Goal: Task Accomplishment & Management: Manage account settings

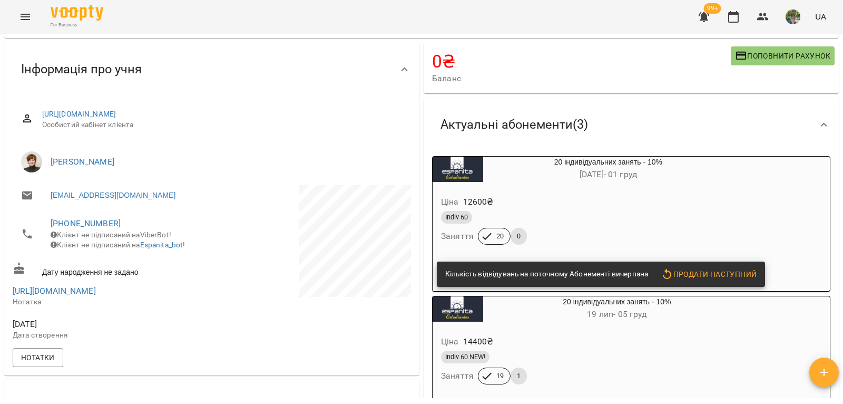
scroll to position [369, 0]
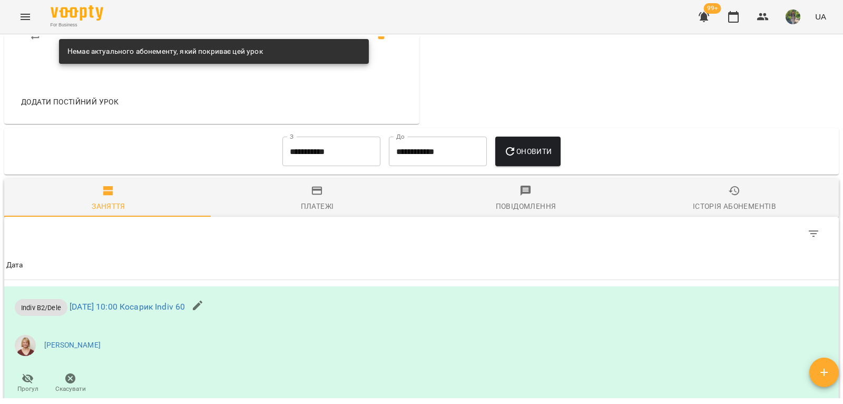
click at [745, 196] on span "Історія абонементів" at bounding box center [735, 198] width 196 height 28
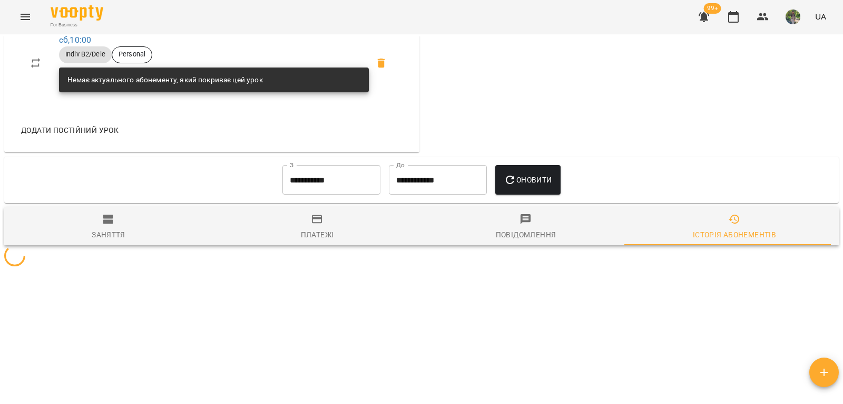
scroll to position [527, 0]
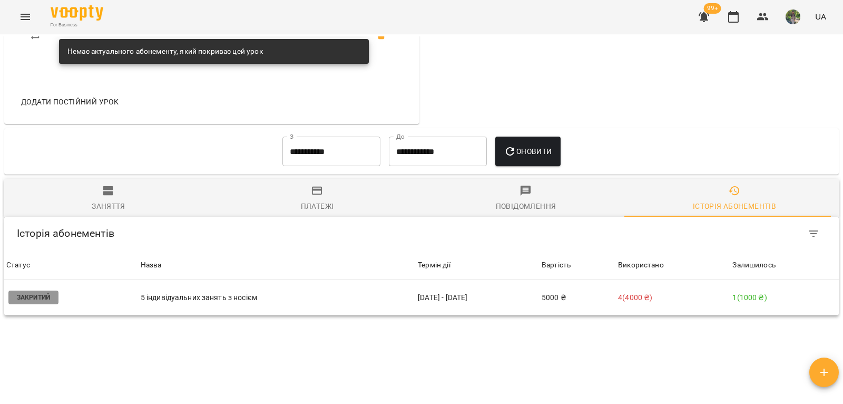
click at [339, 160] on input "**********" at bounding box center [331, 151] width 98 height 30
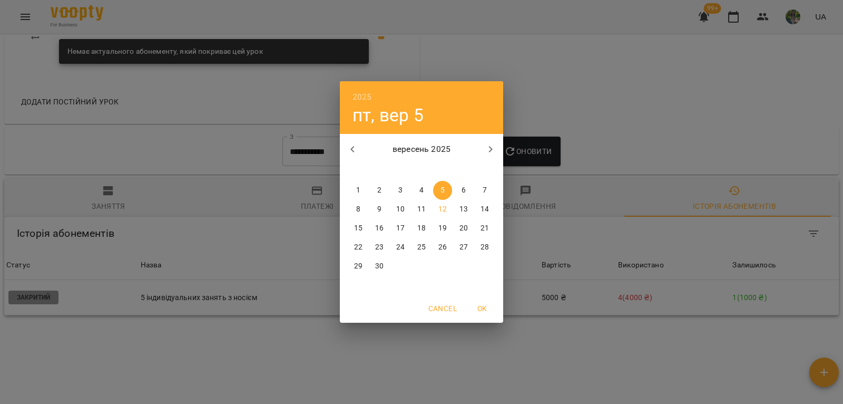
click at [354, 144] on icon "button" at bounding box center [352, 149] width 13 height 13
click at [378, 187] on p "1" at bounding box center [379, 190] width 4 height 11
type input "**********"
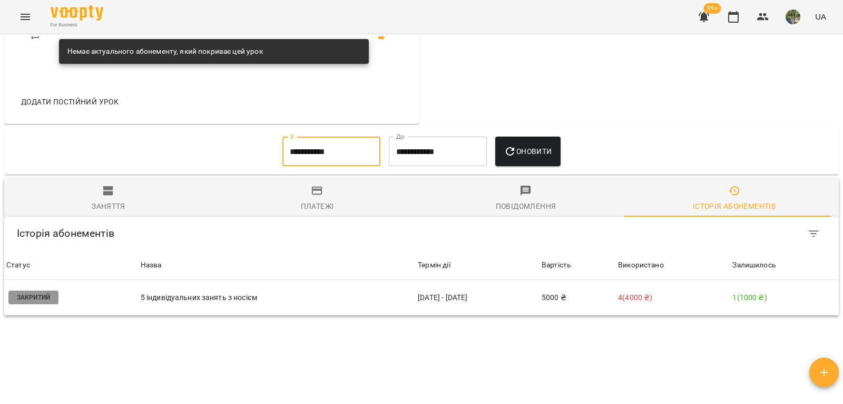
click at [535, 158] on span "Оновити" at bounding box center [528, 151] width 48 height 13
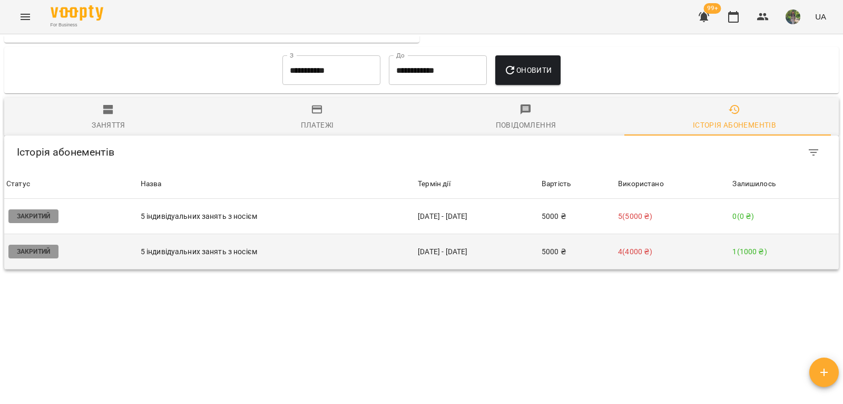
scroll to position [617, 0]
click at [698, 256] on p "4 ( 4000 ₴ )" at bounding box center [673, 251] width 110 height 11
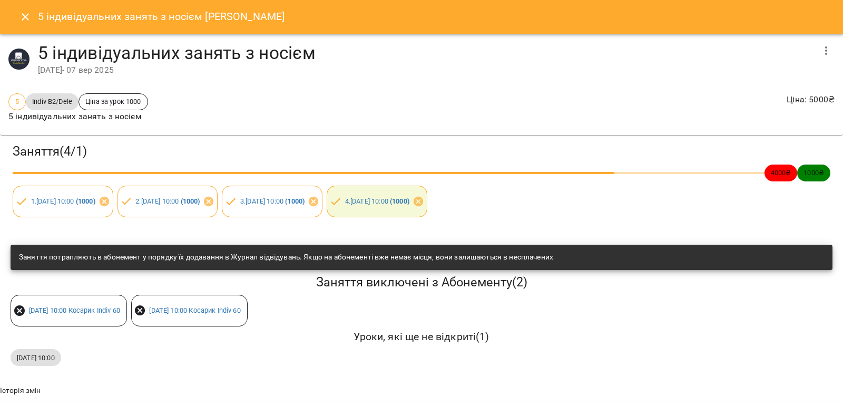
click at [822, 48] on icon "button" at bounding box center [826, 50] width 13 height 13
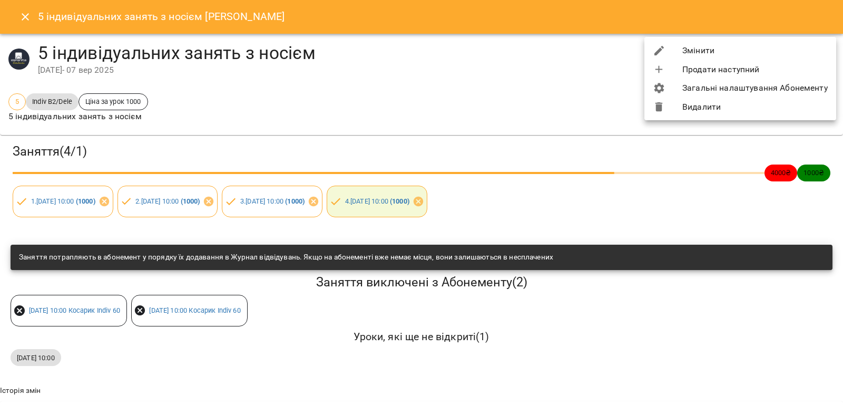
click at [687, 52] on li "Змінити" at bounding box center [741, 50] width 192 height 19
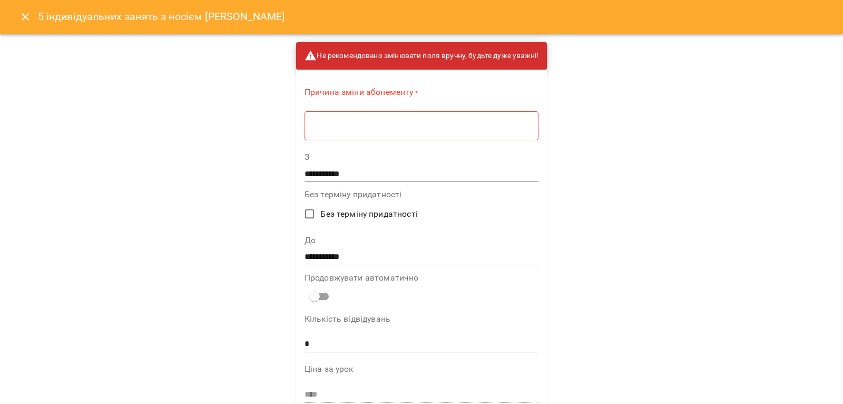
click at [409, 126] on textarea at bounding box center [421, 126] width 219 height 10
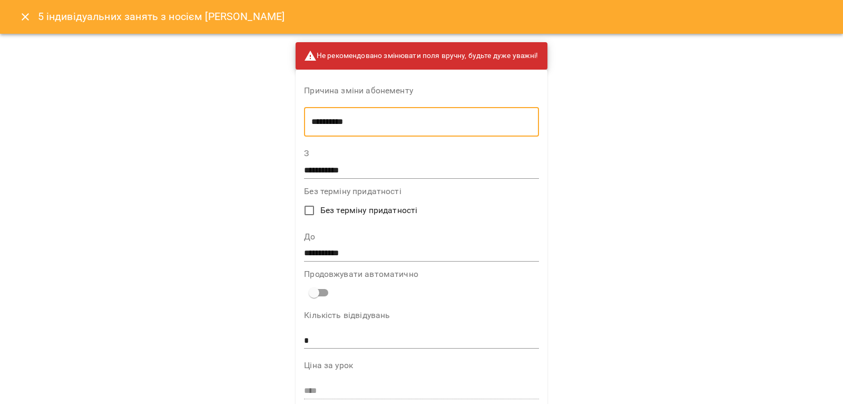
type textarea "**********"
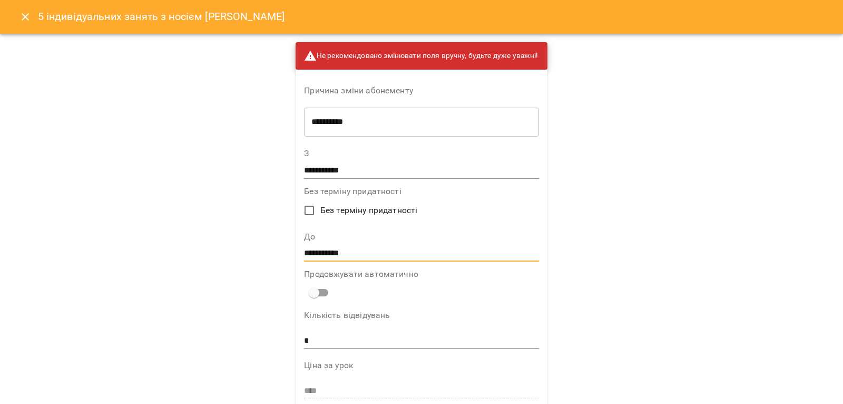
click at [358, 247] on input "**********" at bounding box center [421, 253] width 235 height 17
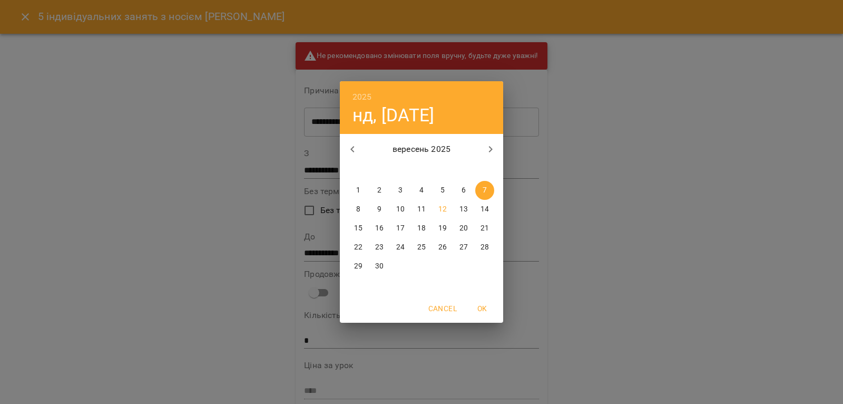
click at [489, 225] on span "21" at bounding box center [484, 228] width 19 height 11
type input "**********"
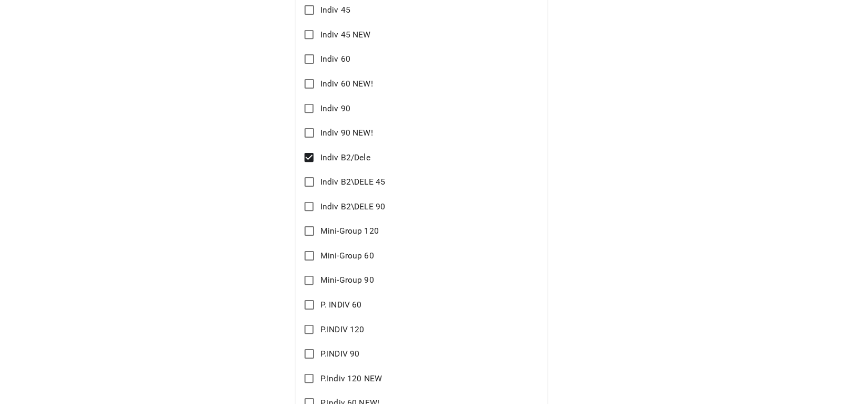
scroll to position [1174, 0]
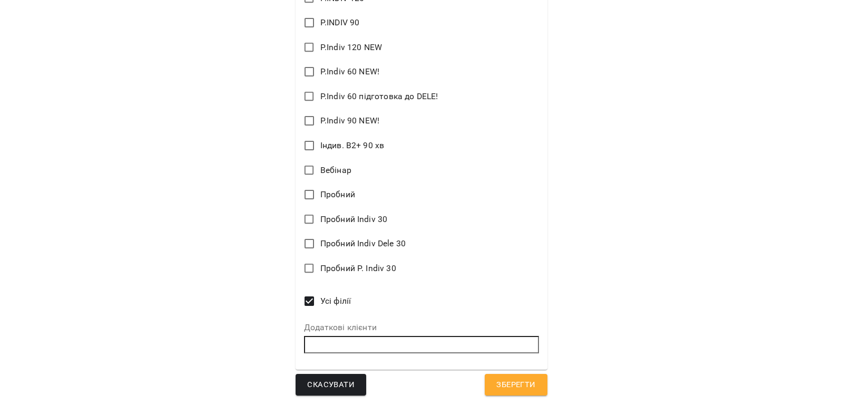
click at [503, 382] on span "Зберегти" at bounding box center [515, 385] width 39 height 14
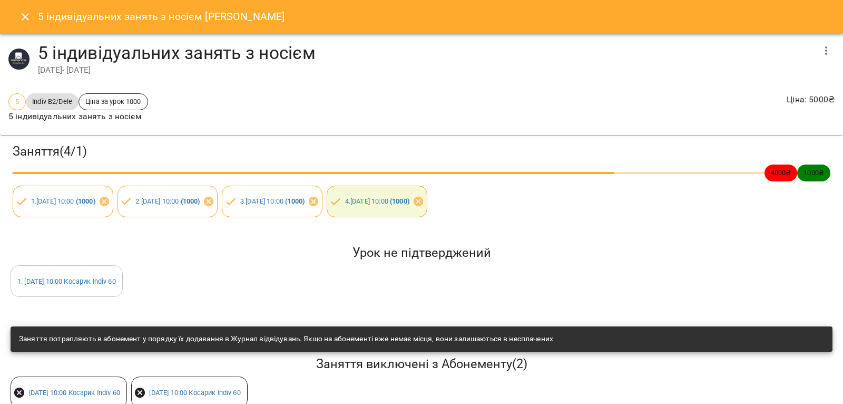
click at [26, 16] on icon "Close" at bounding box center [25, 16] width 7 height 7
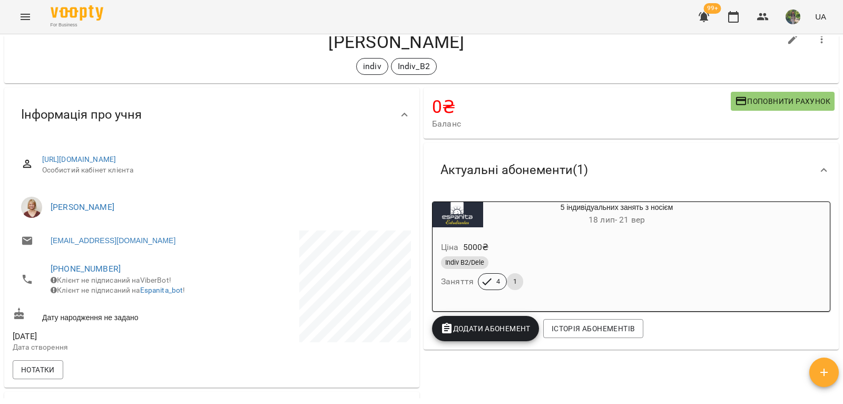
scroll to position [0, 0]
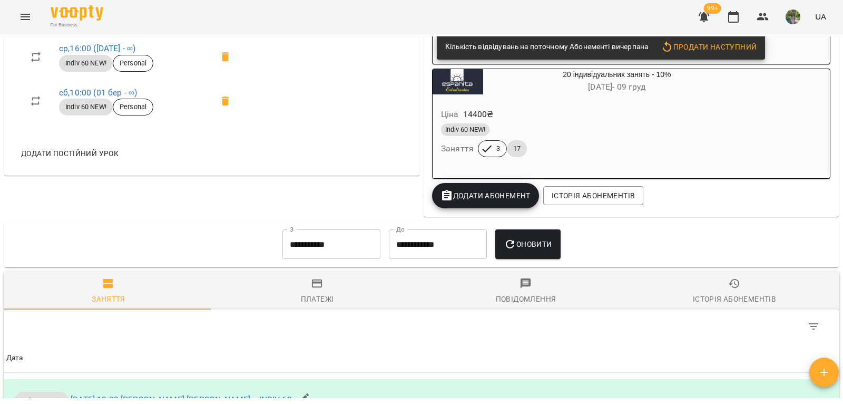
scroll to position [632, 0]
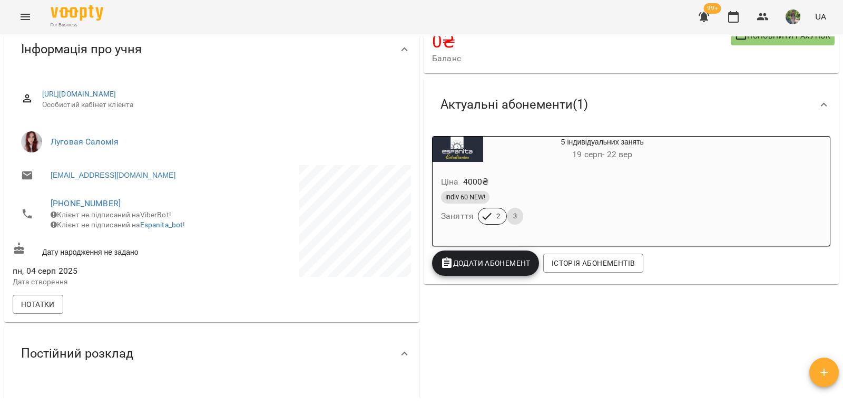
scroll to position [105, 0]
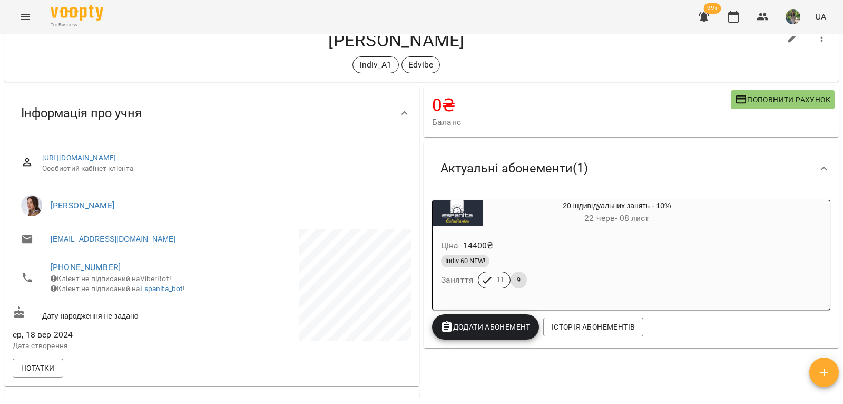
scroll to position [105, 0]
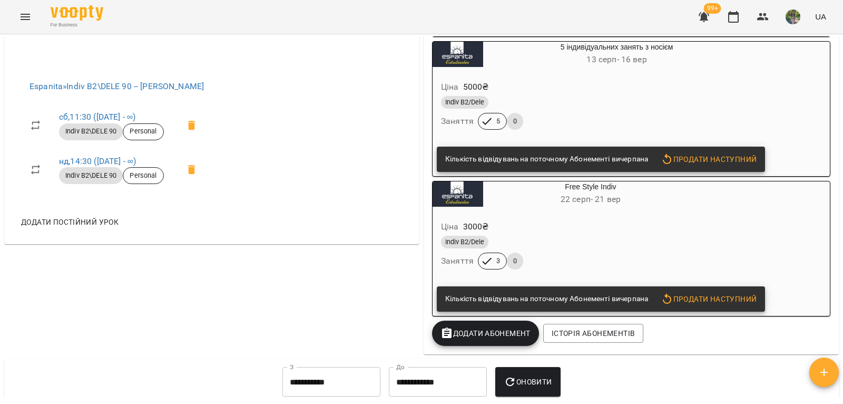
scroll to position [685, 0]
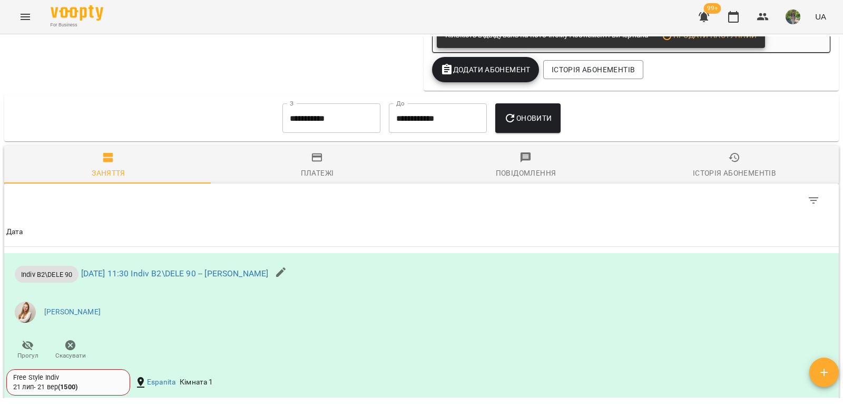
click at [736, 162] on span "Історія абонементів" at bounding box center [735, 165] width 196 height 28
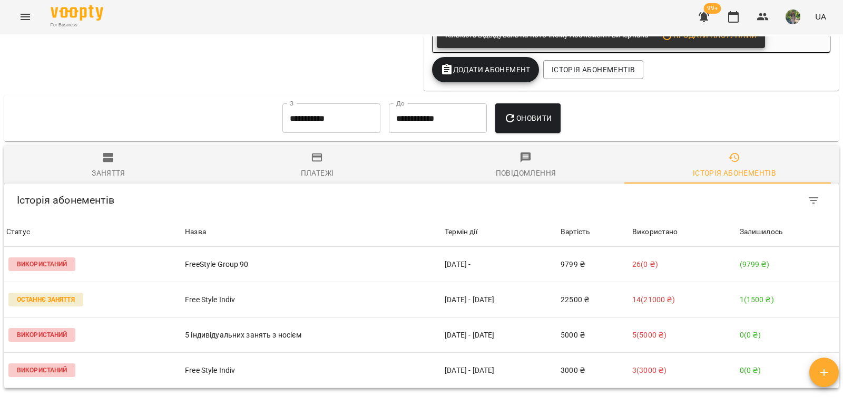
click at [305, 128] on input "**********" at bounding box center [331, 118] width 98 height 30
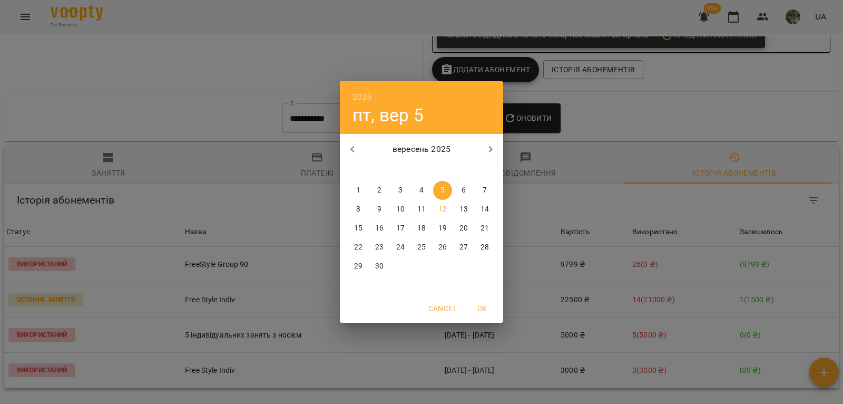
click at [351, 147] on icon "button" at bounding box center [352, 149] width 13 height 13
click at [486, 188] on p "1" at bounding box center [485, 190] width 4 height 11
type input "**********"
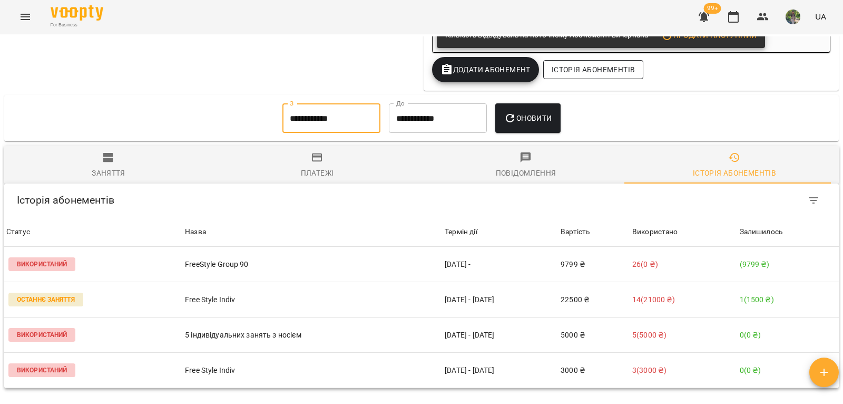
click at [540, 124] on span "Оновити" at bounding box center [528, 118] width 48 height 13
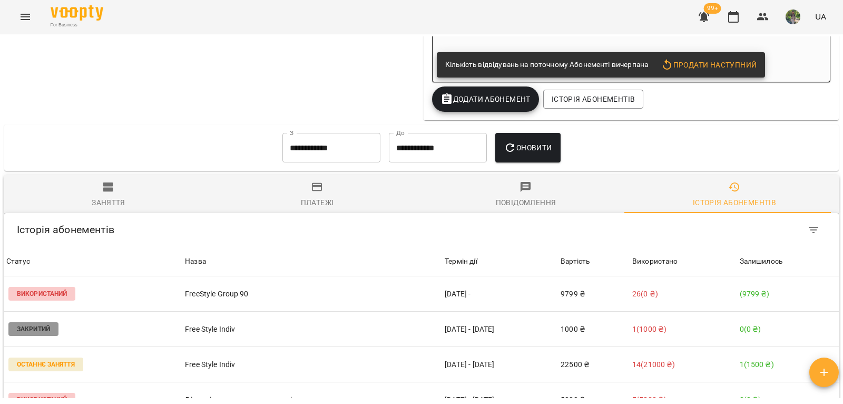
scroll to position [582, 0]
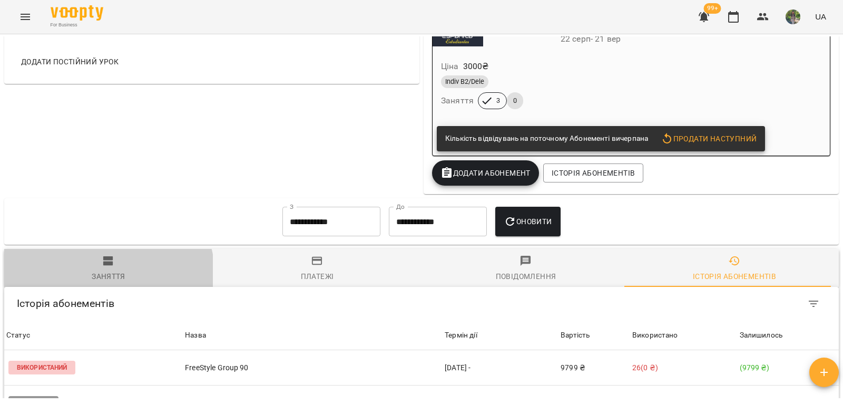
click at [106, 281] on div "Заняття" at bounding box center [109, 276] width 34 height 13
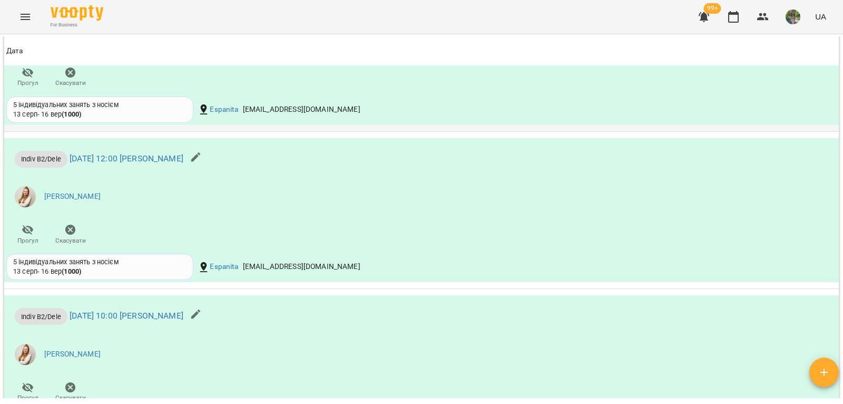
scroll to position [3215, 0]
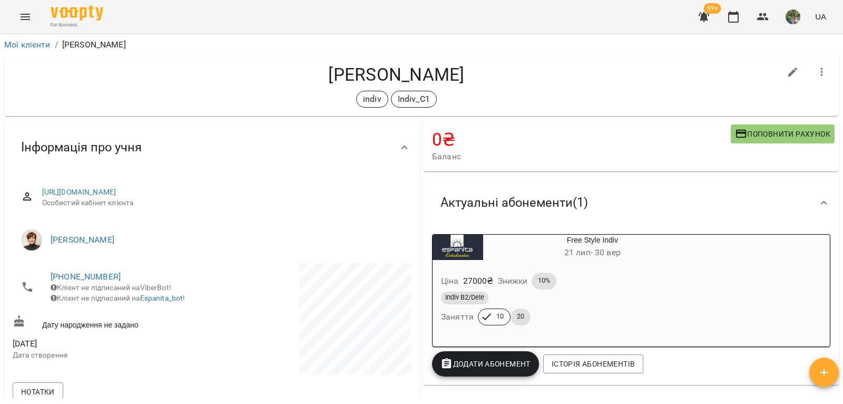
click at [17, 19] on button "Menu" at bounding box center [25, 16] width 25 height 25
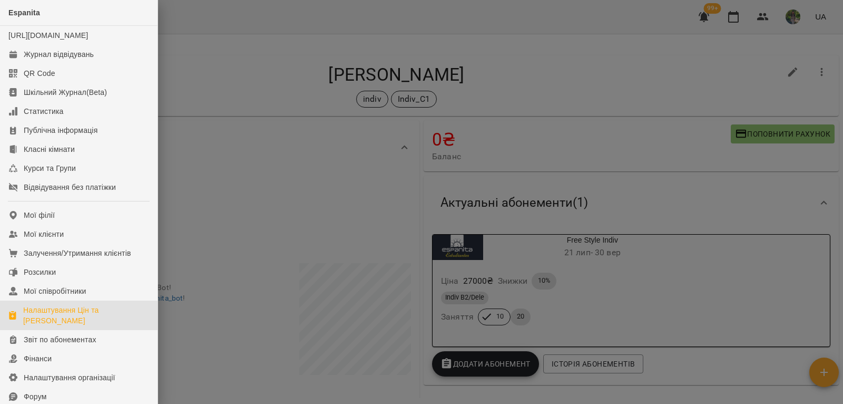
click at [81, 324] on div "Налаштування Цін та [PERSON_NAME]" at bounding box center [86, 315] width 126 height 21
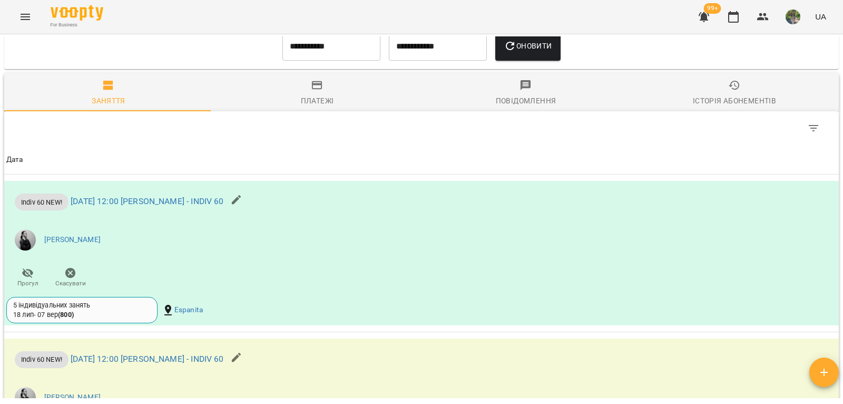
click at [729, 90] on icon "button" at bounding box center [734, 85] width 11 height 9
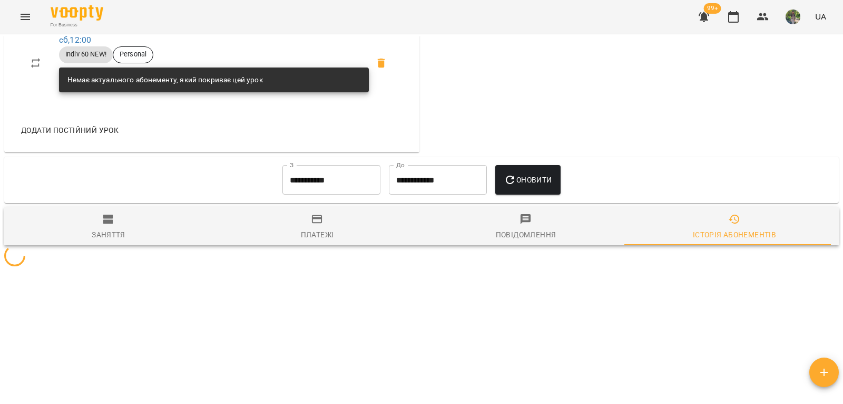
scroll to position [581, 0]
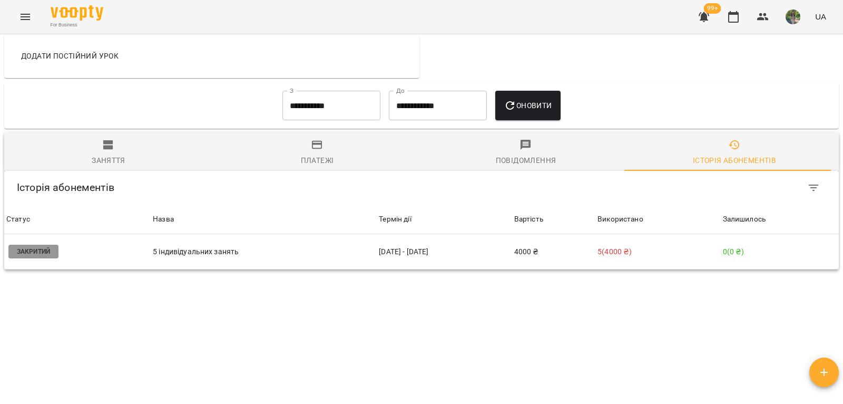
click at [343, 116] on input "**********" at bounding box center [331, 106] width 98 height 30
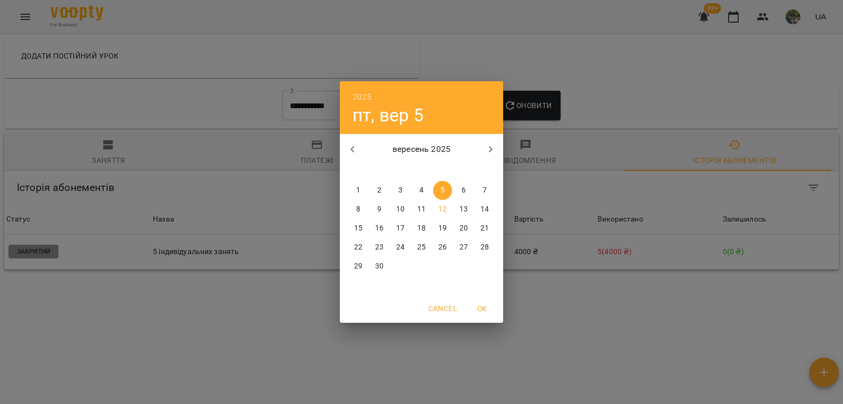
click at [351, 142] on button "button" at bounding box center [352, 148] width 25 height 25
click at [352, 144] on icon "button" at bounding box center [352, 149] width 13 height 13
drag, startPoint x: 352, startPoint y: 144, endPoint x: 358, endPoint y: 145, distance: 6.0
click at [353, 145] on icon "button" at bounding box center [352, 149] width 13 height 13
click at [485, 187] on p "1" at bounding box center [485, 190] width 4 height 11
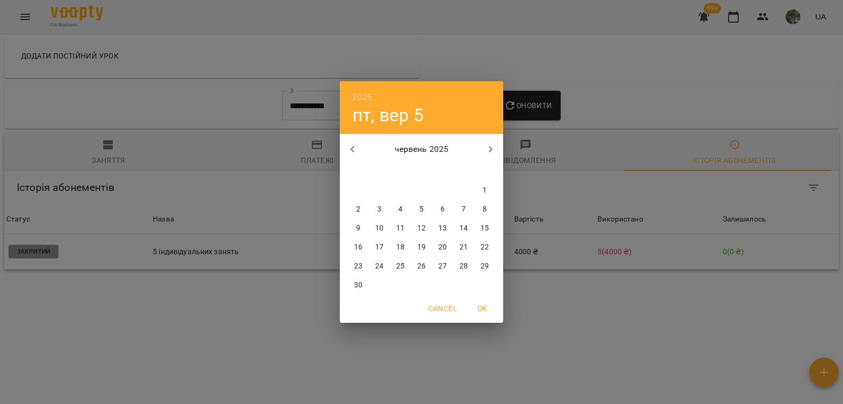
type input "**********"
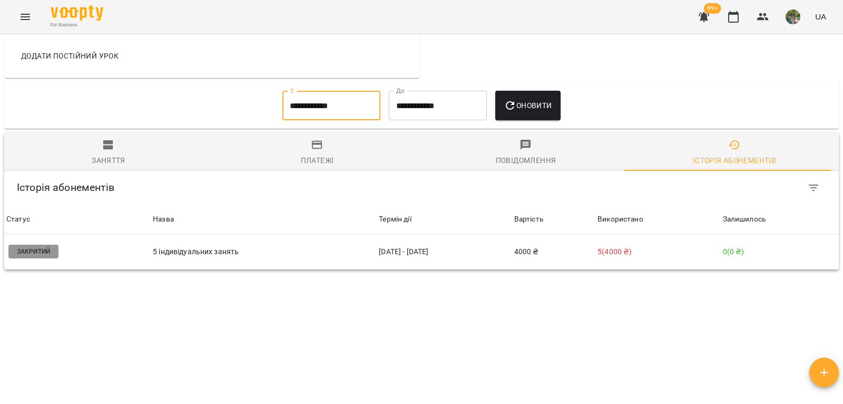
click at [528, 107] on span "Оновити" at bounding box center [528, 105] width 48 height 13
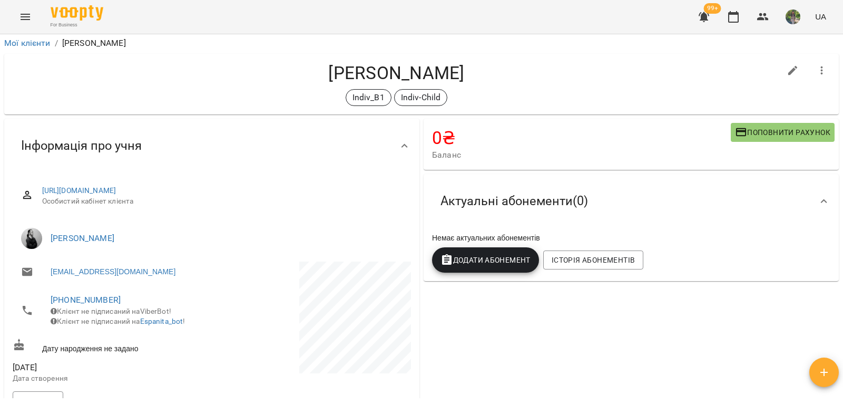
scroll to position [0, 0]
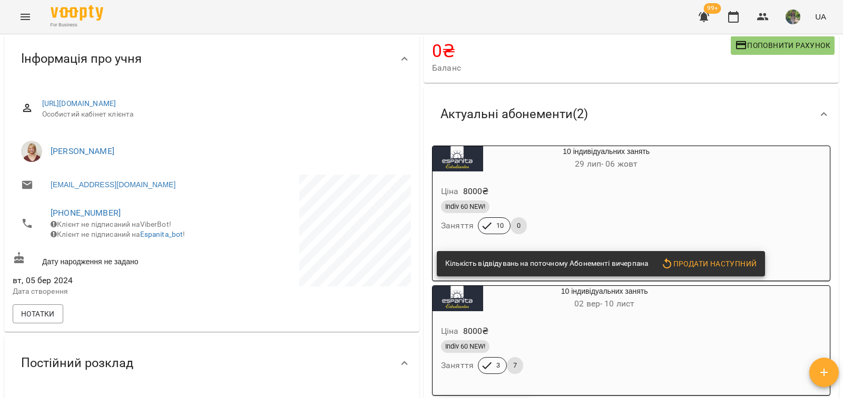
scroll to position [264, 0]
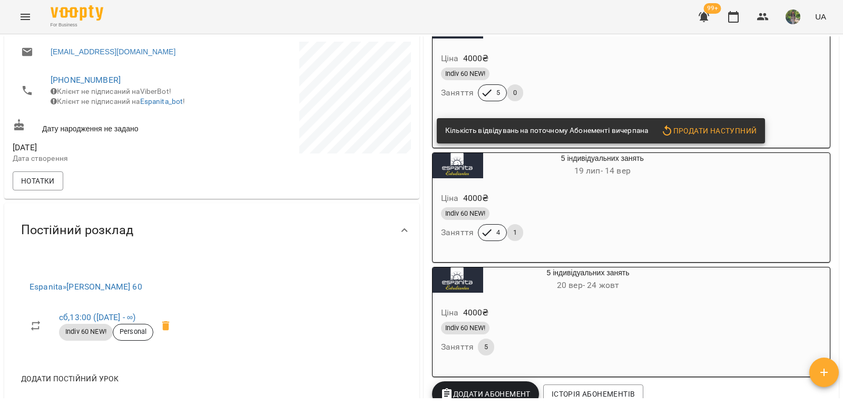
scroll to position [316, 0]
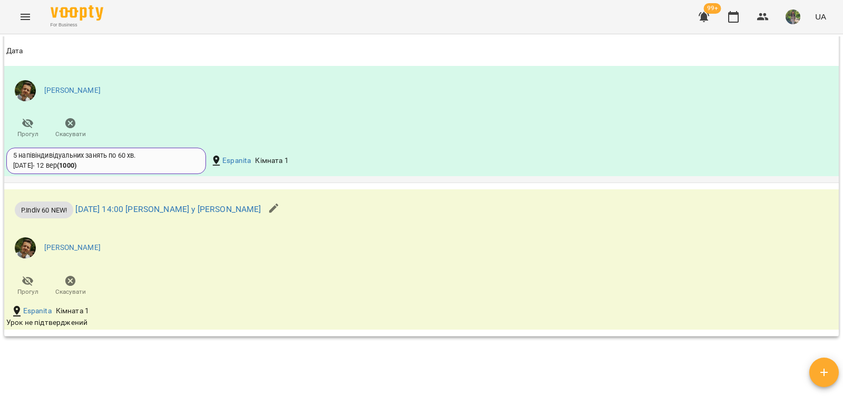
scroll to position [738, 0]
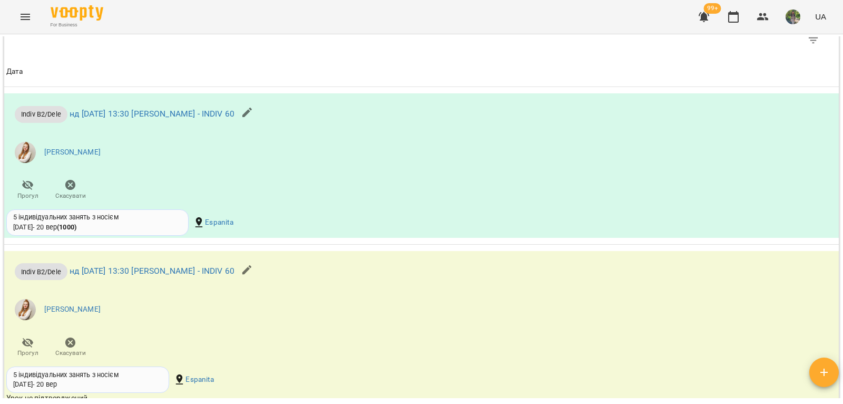
scroll to position [1054, 0]
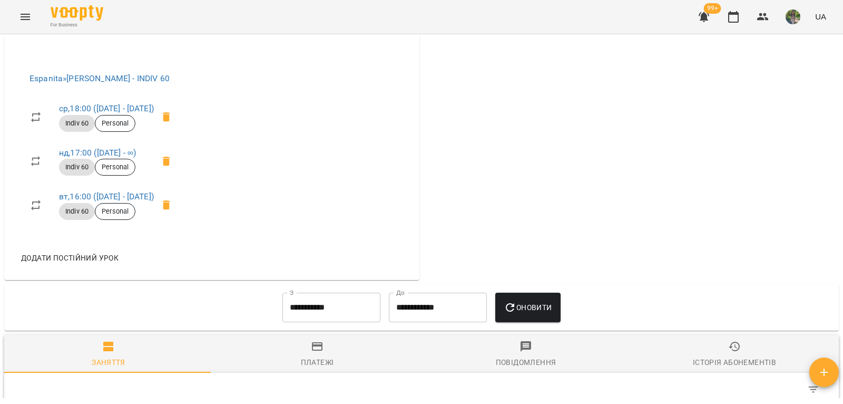
scroll to position [527, 0]
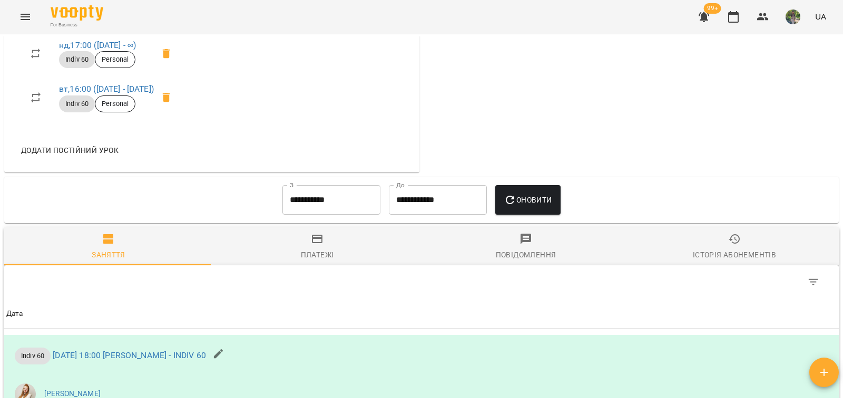
click at [340, 203] on input "**********" at bounding box center [331, 200] width 98 height 30
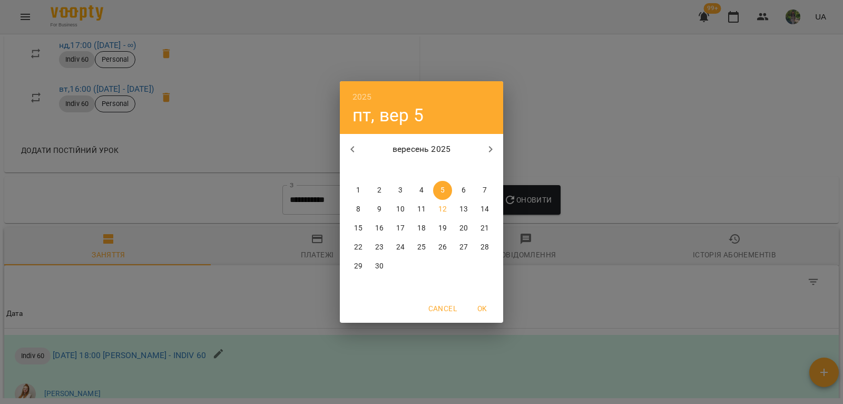
click at [352, 151] on icon "button" at bounding box center [352, 149] width 13 height 13
click at [351, 151] on icon "button" at bounding box center [352, 149] width 13 height 13
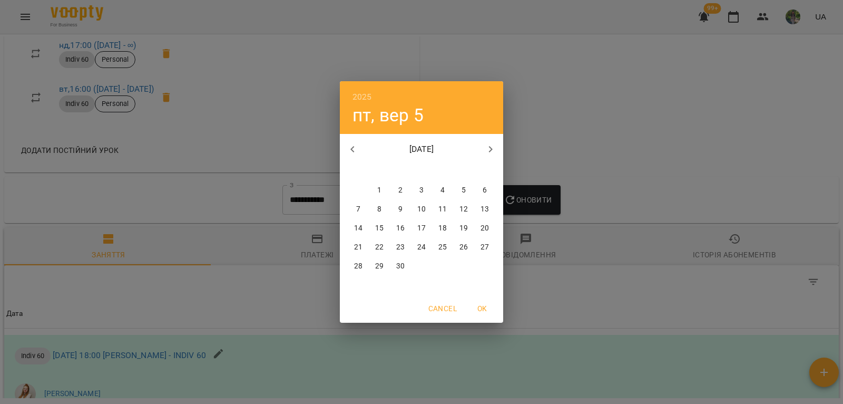
drag, startPoint x: 379, startPoint y: 186, endPoint x: 396, endPoint y: 188, distance: 17.0
click at [380, 186] on p "1" at bounding box center [379, 190] width 4 height 11
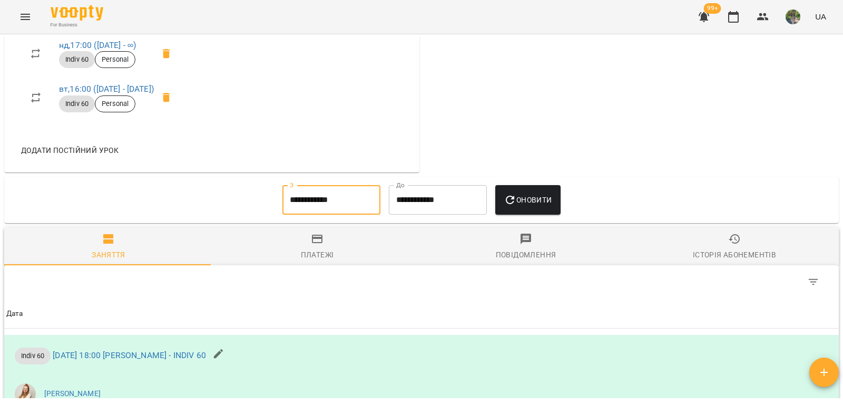
click at [514, 196] on icon "button" at bounding box center [510, 200] width 8 height 8
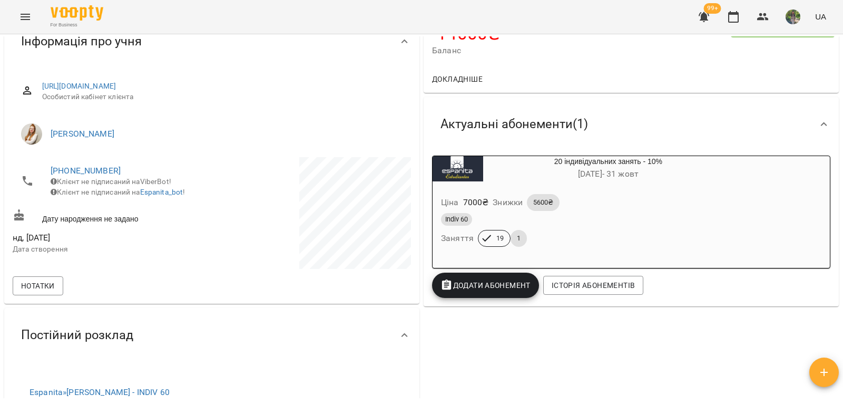
scroll to position [0, 0]
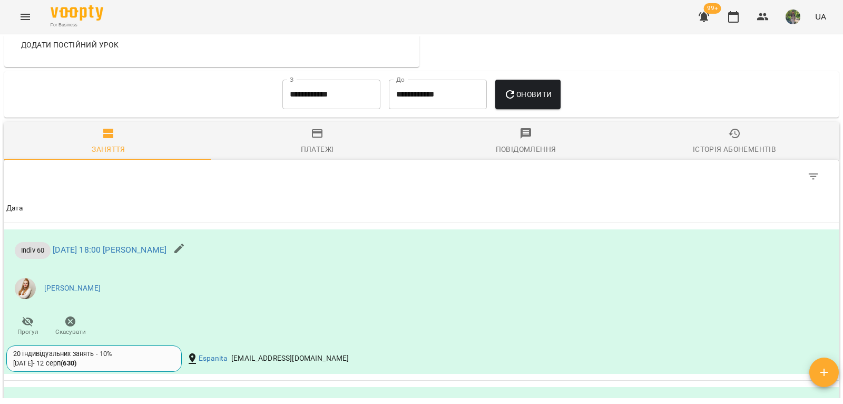
click at [710, 143] on div "Історія абонементів" at bounding box center [734, 149] width 83 height 13
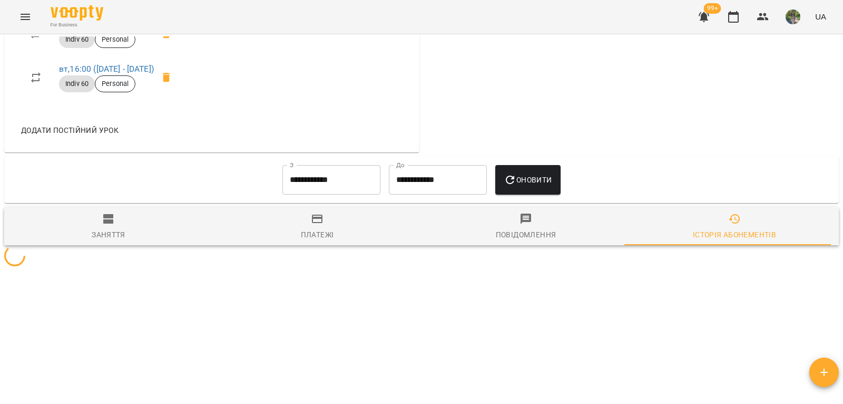
scroll to position [632, 0]
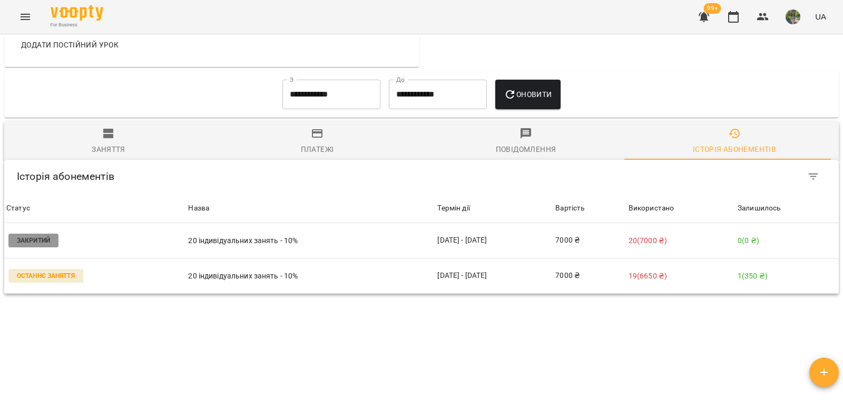
click at [317, 97] on input "**********" at bounding box center [331, 95] width 98 height 30
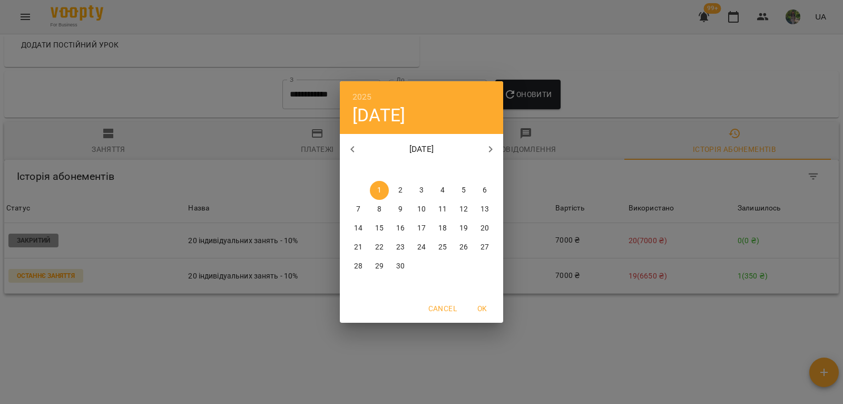
click at [350, 146] on icon "button" at bounding box center [352, 149] width 13 height 13
drag, startPoint x: 350, startPoint y: 146, endPoint x: 357, endPoint y: 149, distance: 7.5
click at [351, 147] on icon "button" at bounding box center [352, 149] width 13 height 13
drag, startPoint x: 399, startPoint y: 188, endPoint x: 418, endPoint y: 178, distance: 20.7
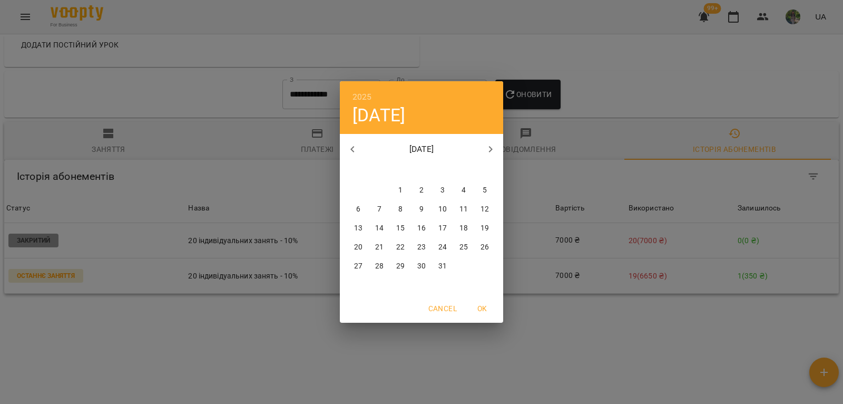
click at [400, 187] on p "1" at bounding box center [400, 190] width 4 height 11
type input "**********"
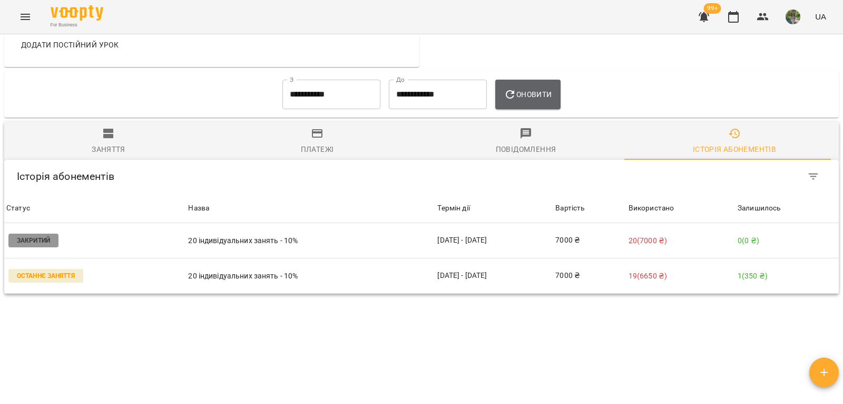
click at [529, 94] on span "Оновити" at bounding box center [528, 94] width 48 height 13
